Goal: Transaction & Acquisition: Purchase product/service

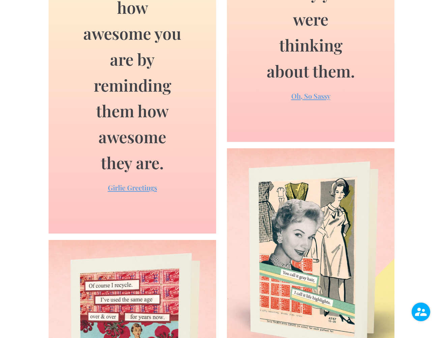
scroll to position [835, 0]
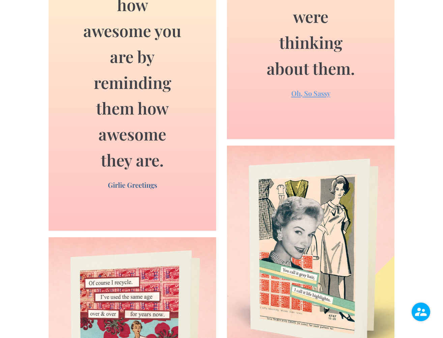
click at [144, 181] on link "Girlie Greetings" at bounding box center [132, 185] width 49 height 9
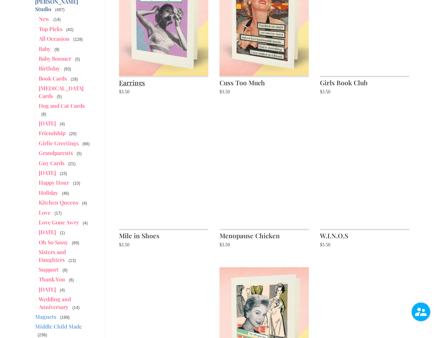
scroll to position [159, 0]
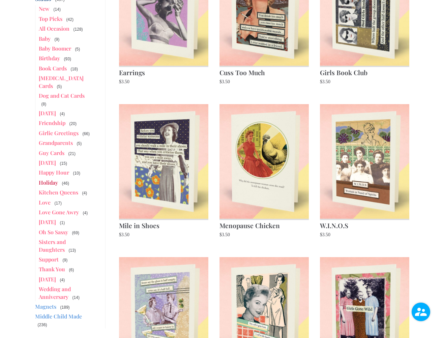
click at [48, 179] on link "Holiday" at bounding box center [48, 182] width 19 height 7
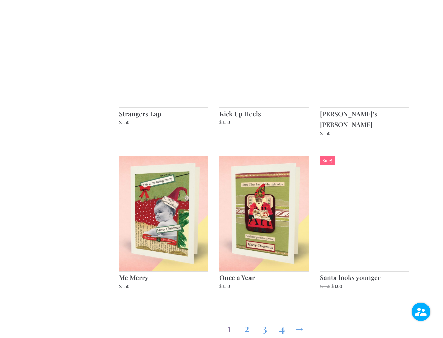
scroll to position [580, 0]
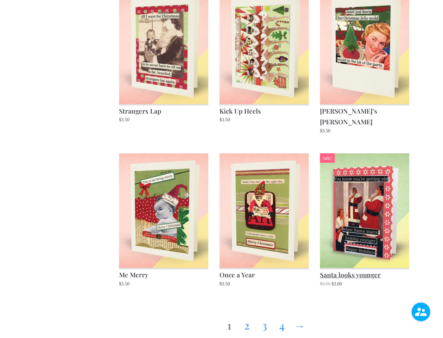
click at [359, 195] on img at bounding box center [364, 211] width 89 height 115
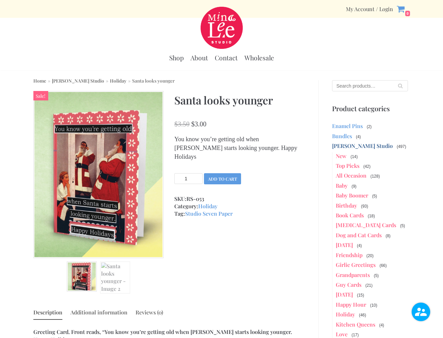
click at [191, 173] on input "1" at bounding box center [188, 178] width 28 height 11
drag, startPoint x: 182, startPoint y: 169, endPoint x: 189, endPoint y: 169, distance: 7.4
click at [189, 173] on input "1" at bounding box center [188, 178] width 28 height 11
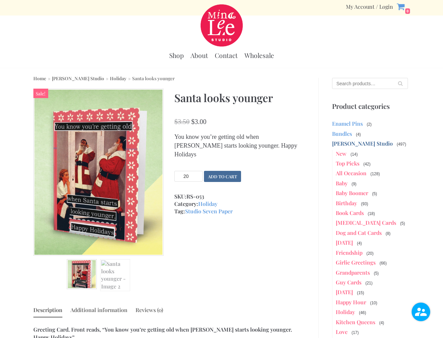
type input "20"
click at [230, 171] on button "Add to cart" at bounding box center [222, 176] width 37 height 11
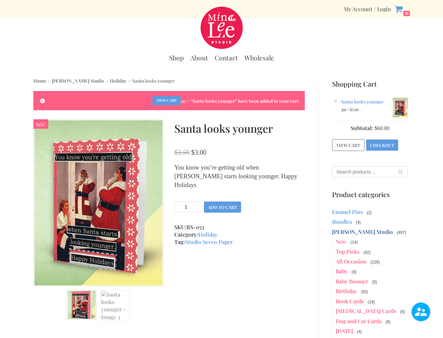
drag, startPoint x: 178, startPoint y: 198, endPoint x: 191, endPoint y: 198, distance: 12.5
click at [191, 202] on input "1" at bounding box center [188, 207] width 28 height 11
type input "40"
click at [223, 202] on button "Add to cart" at bounding box center [222, 207] width 37 height 11
drag, startPoint x: 181, startPoint y: 197, endPoint x: 195, endPoint y: 197, distance: 13.8
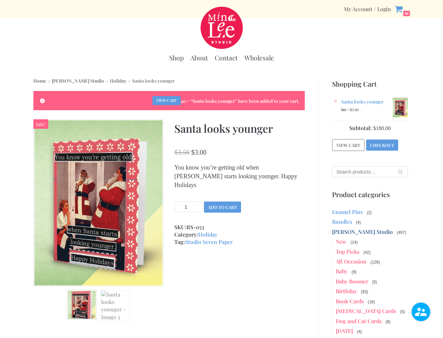
click at [194, 202] on input "1" at bounding box center [188, 207] width 28 height 11
type input "30"
click at [223, 202] on button "Add to cart" at bounding box center [222, 207] width 37 height 11
click at [335, 101] on link "×" at bounding box center [335, 101] width 7 height 7
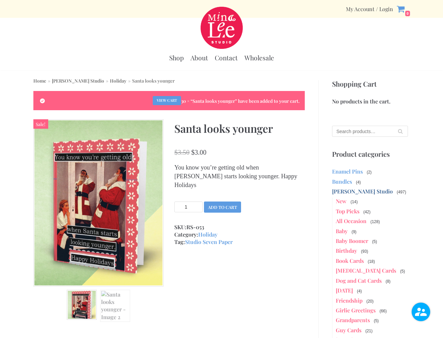
drag, startPoint x: 181, startPoint y: 197, endPoint x: 191, endPoint y: 197, distance: 9.8
click at [191, 202] on input "1" at bounding box center [188, 207] width 28 height 11
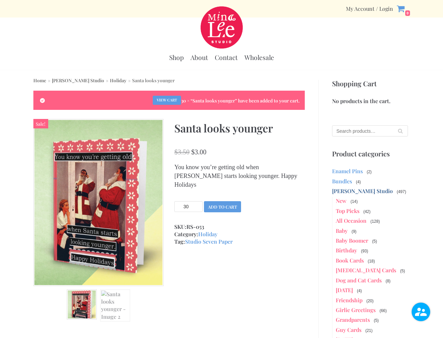
type input "30"
click at [223, 201] on button "Add to cart" at bounding box center [222, 206] width 37 height 11
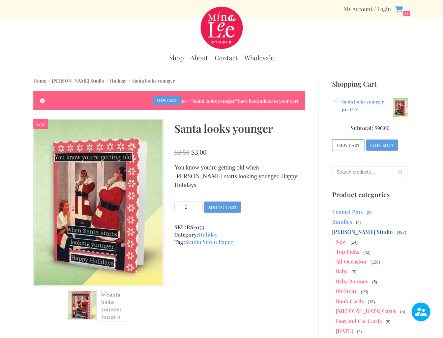
click at [184, 202] on input "1" at bounding box center [188, 207] width 28 height 11
drag, startPoint x: 183, startPoint y: 197, endPoint x: 190, endPoint y: 197, distance: 7.4
click at [190, 202] on input "1" at bounding box center [188, 207] width 28 height 11
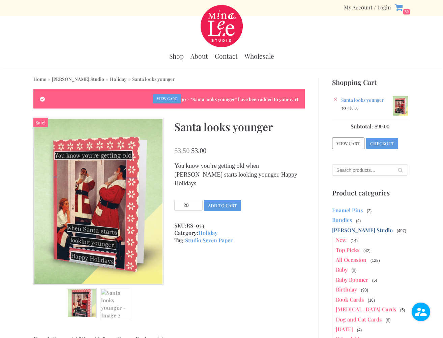
type input "20"
click at [223, 200] on button "Add to cart" at bounding box center [222, 205] width 37 height 11
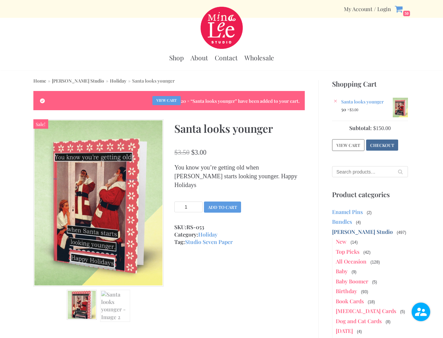
click at [388, 141] on link "Checkout" at bounding box center [382, 145] width 32 height 11
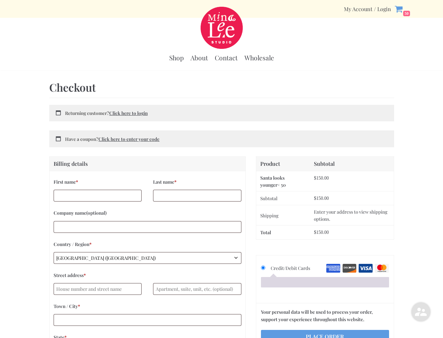
select select "WI"
